Goal: Navigation & Orientation: Find specific page/section

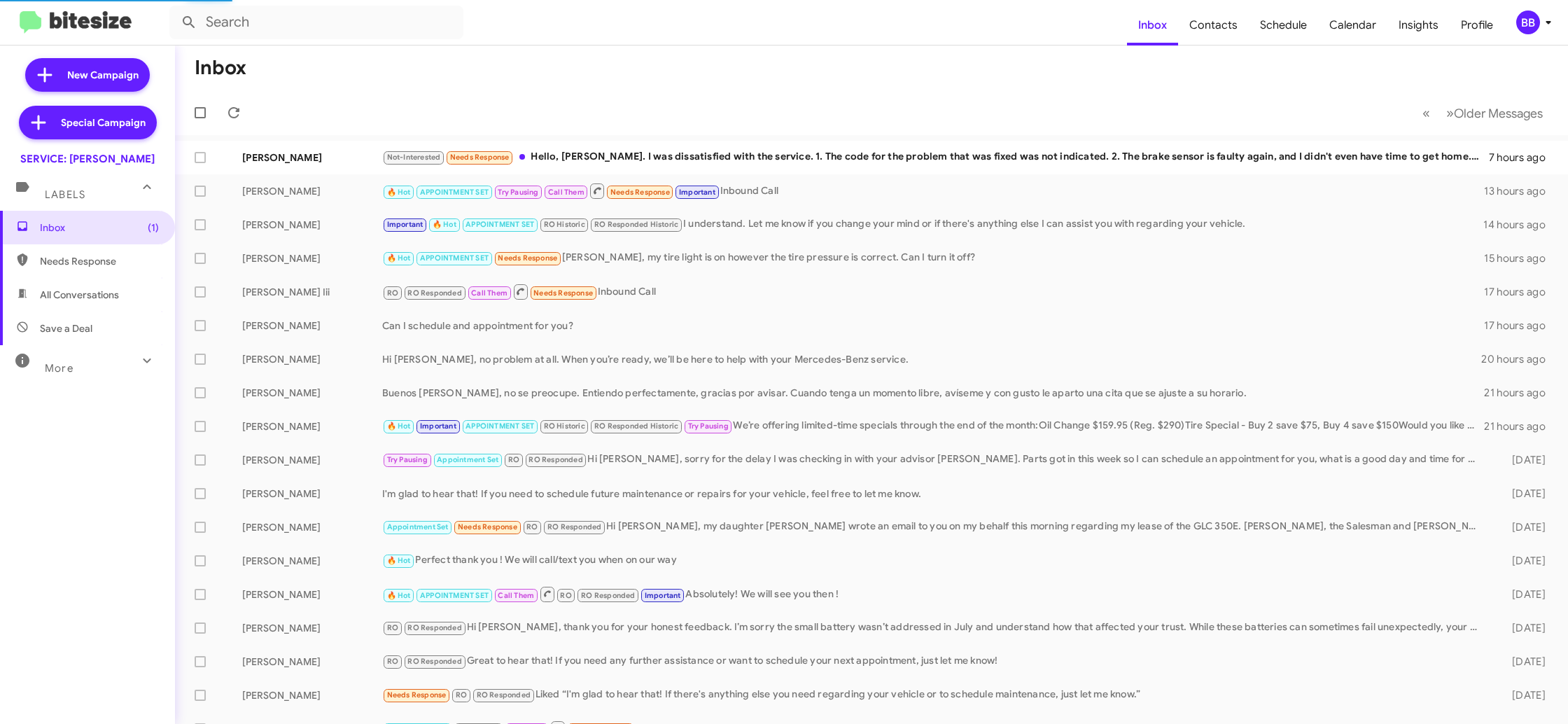
click at [1532, 25] on div "BB" at bounding box center [1528, 22] width 24 height 24
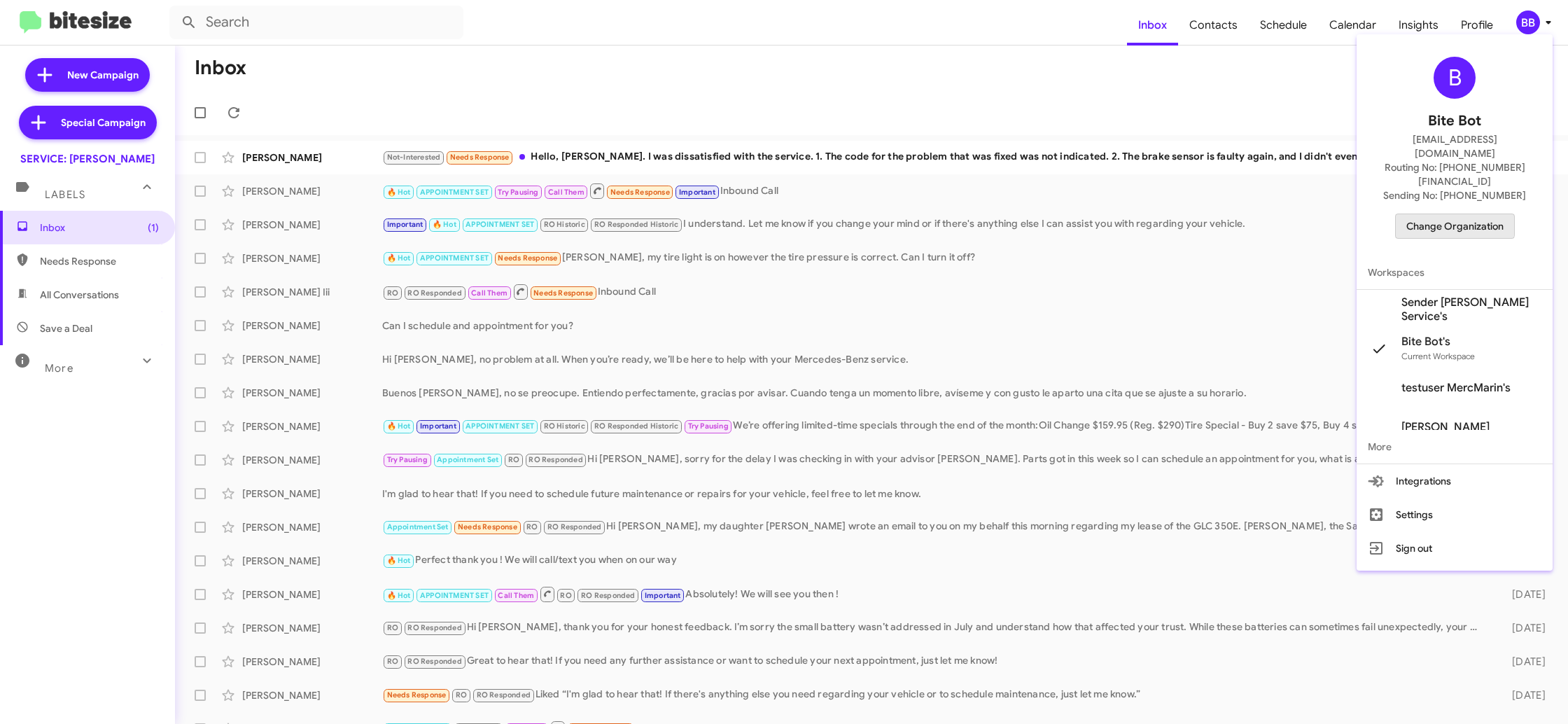
click at [1437, 214] on span "Change Organization" at bounding box center [1455, 226] width 98 height 24
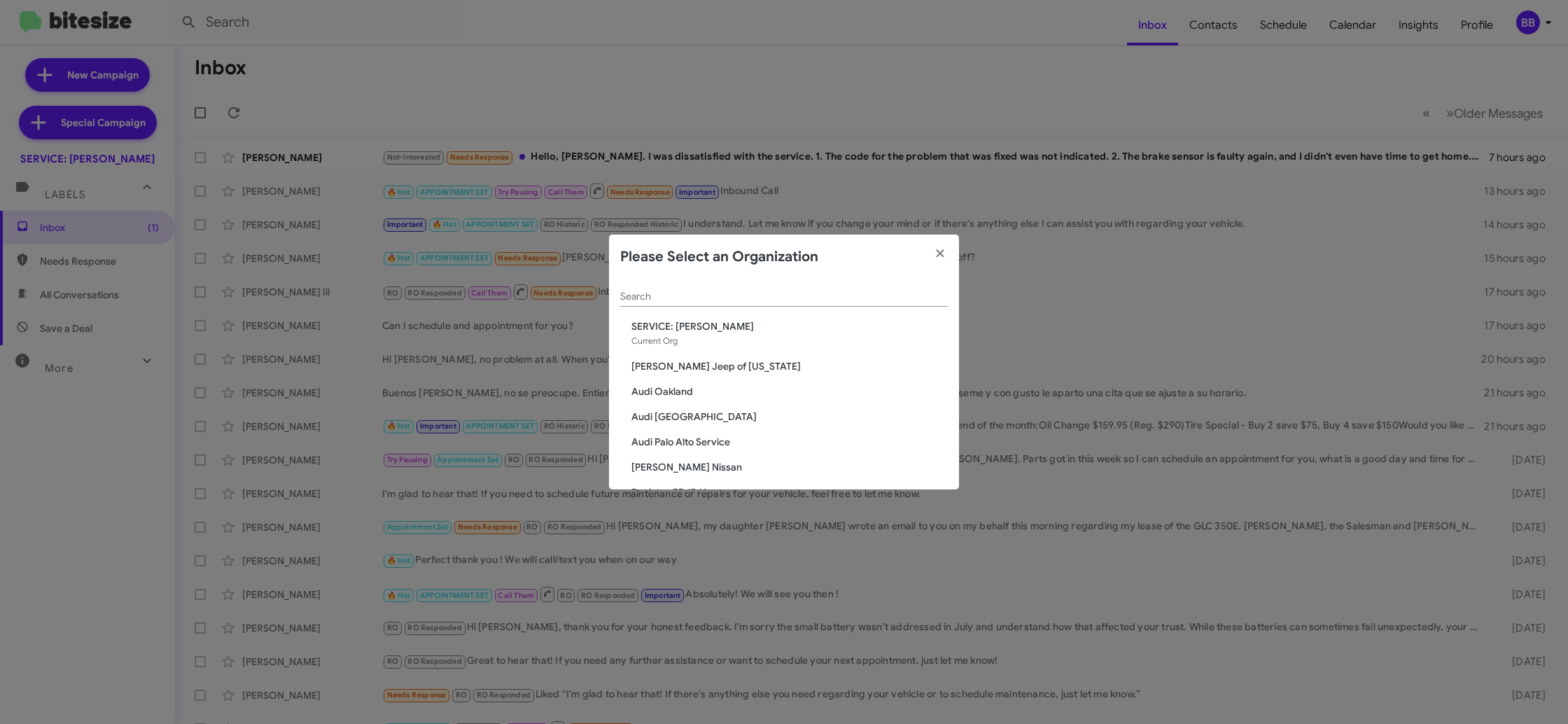
click at [717, 290] on div "Search" at bounding box center [784, 293] width 327 height 27
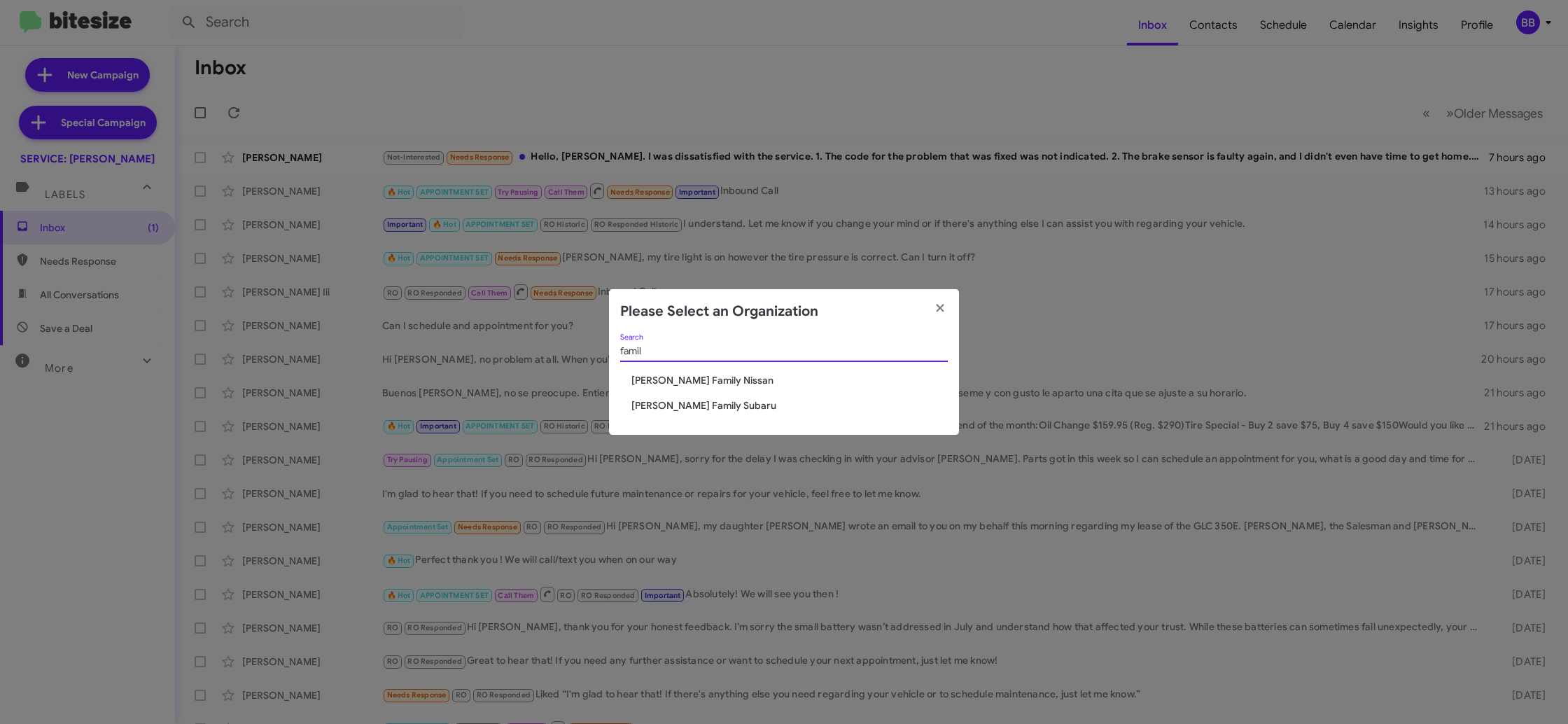
type input "famil"
click at [700, 405] on span "[PERSON_NAME] Family Subaru" at bounding box center [790, 406] width 316 height 14
click at [700, 403] on span "[PERSON_NAME] Family Subaru" at bounding box center [790, 406] width 316 height 14
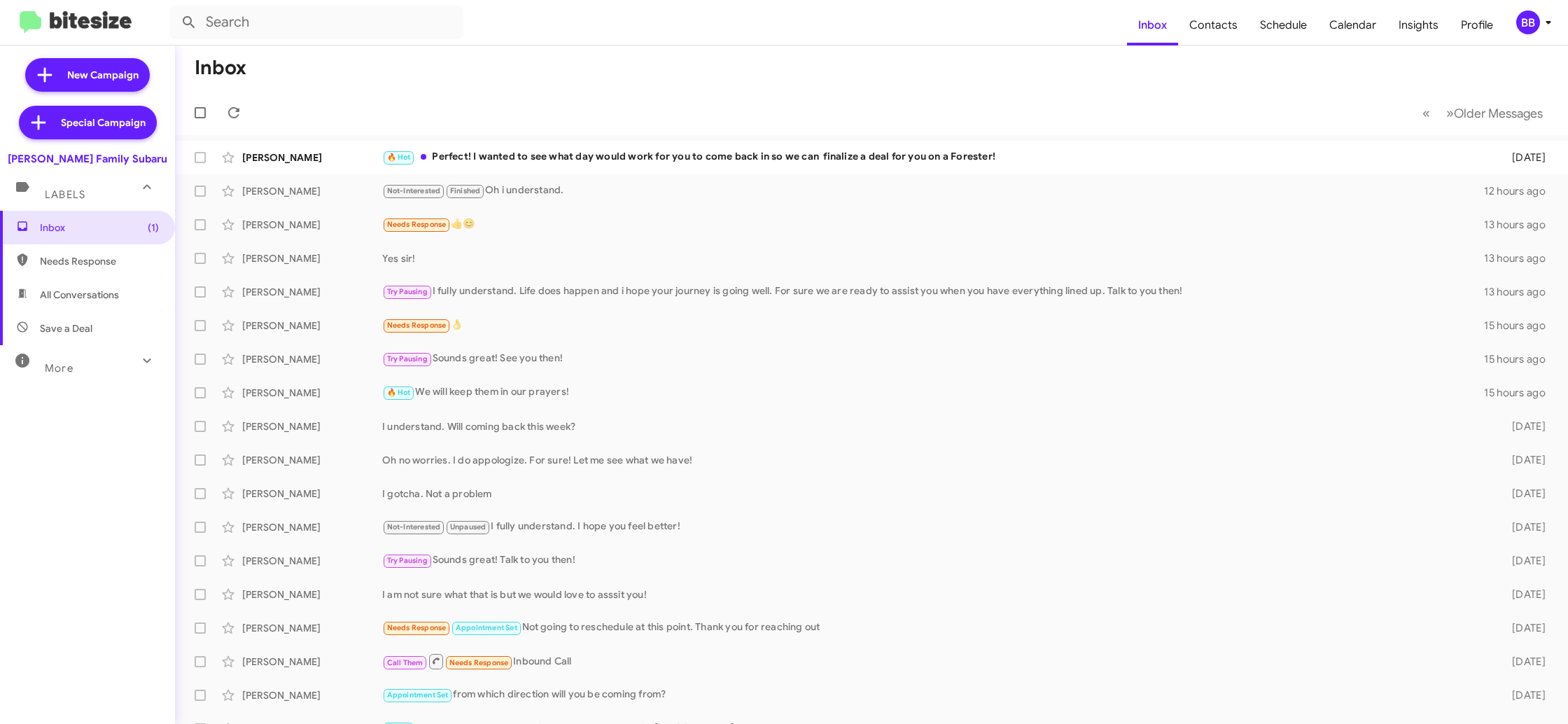
click at [1527, 17] on div "BB" at bounding box center [1528, 22] width 24 height 24
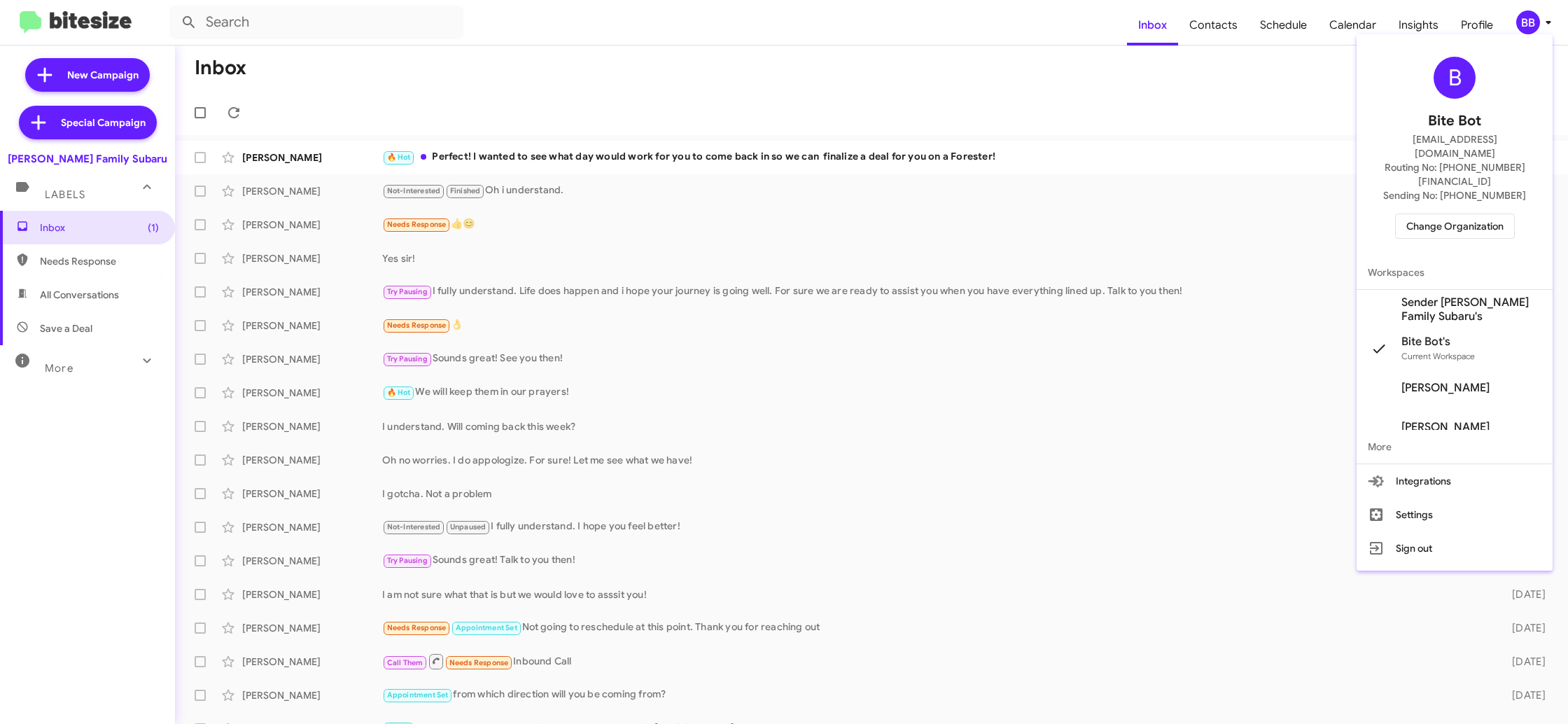
click at [1455, 296] on span "Sender Hicks Family Subaru's" at bounding box center [1471, 310] width 140 height 28
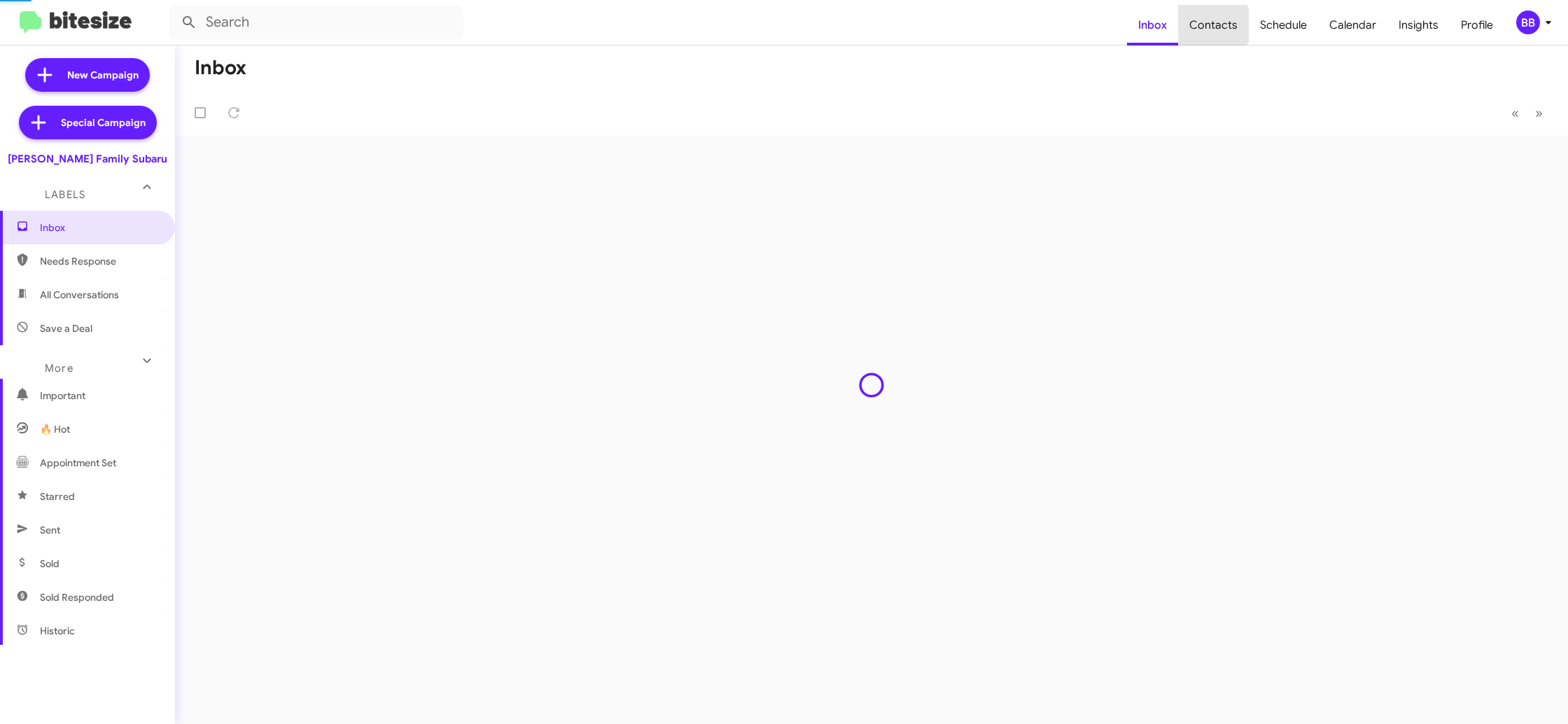
click at [1217, 25] on span "Contacts" at bounding box center [1213, 25] width 71 height 41
type input "in:groups"
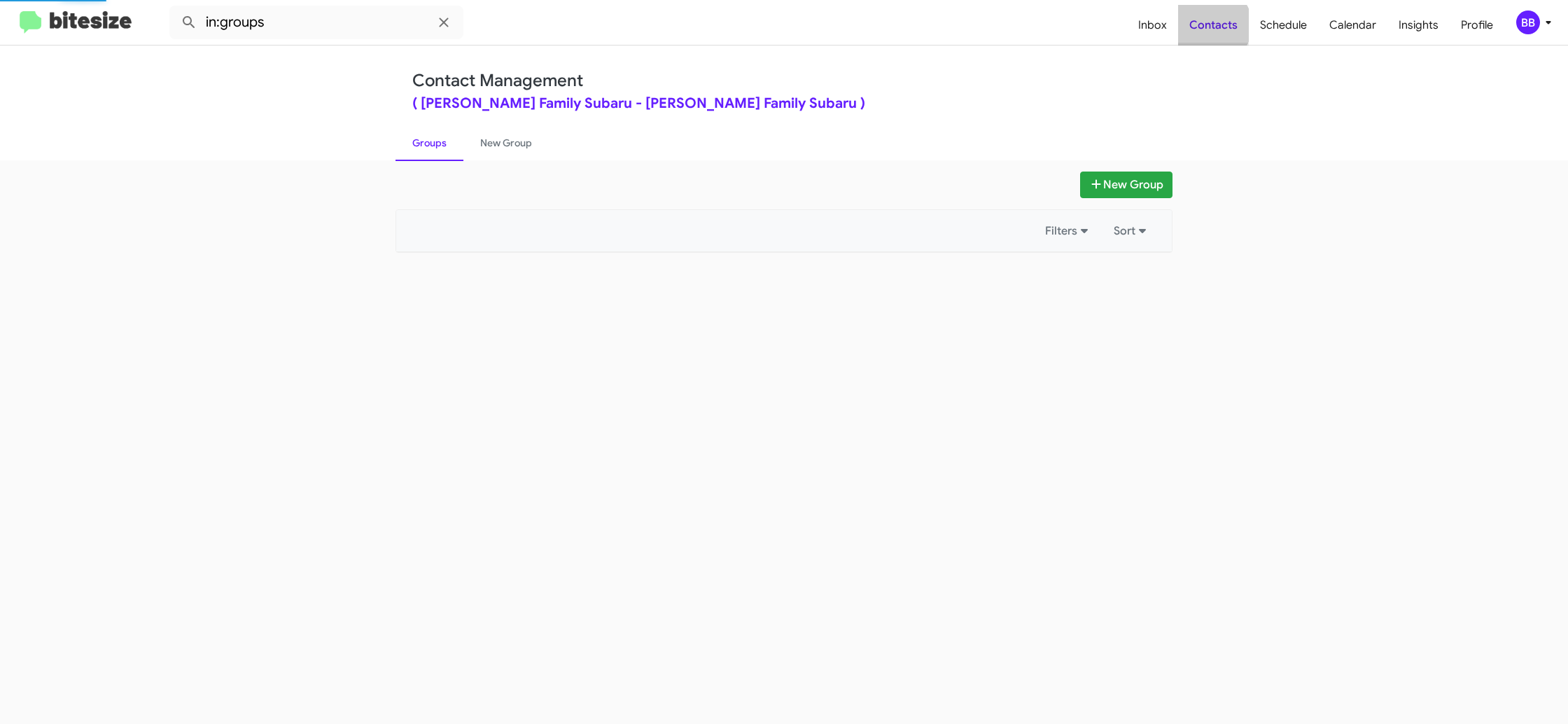
click at [1217, 25] on span "Contacts" at bounding box center [1213, 25] width 71 height 41
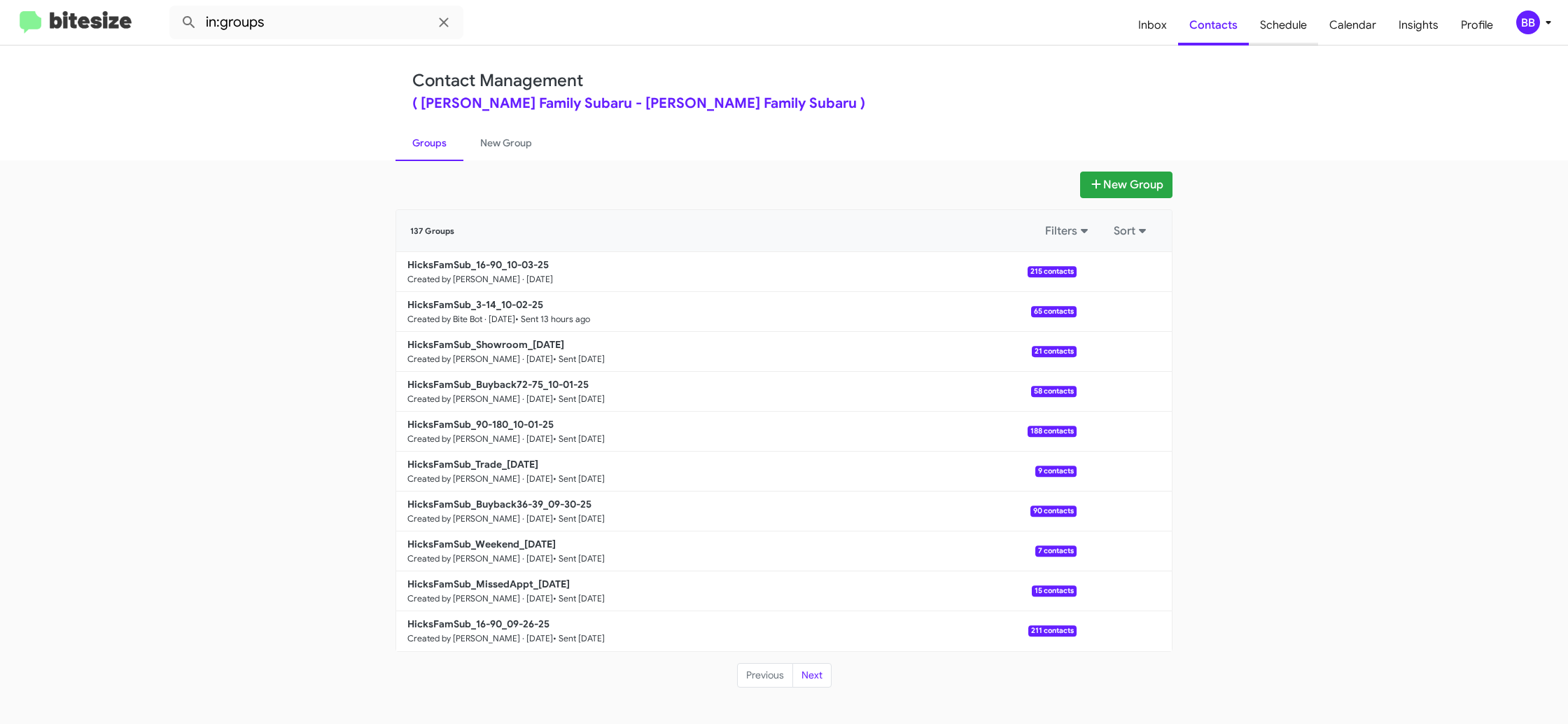
click at [1305, 27] on span "Schedule" at bounding box center [1283, 25] width 70 height 41
